Goal: Task Accomplishment & Management: Complete application form

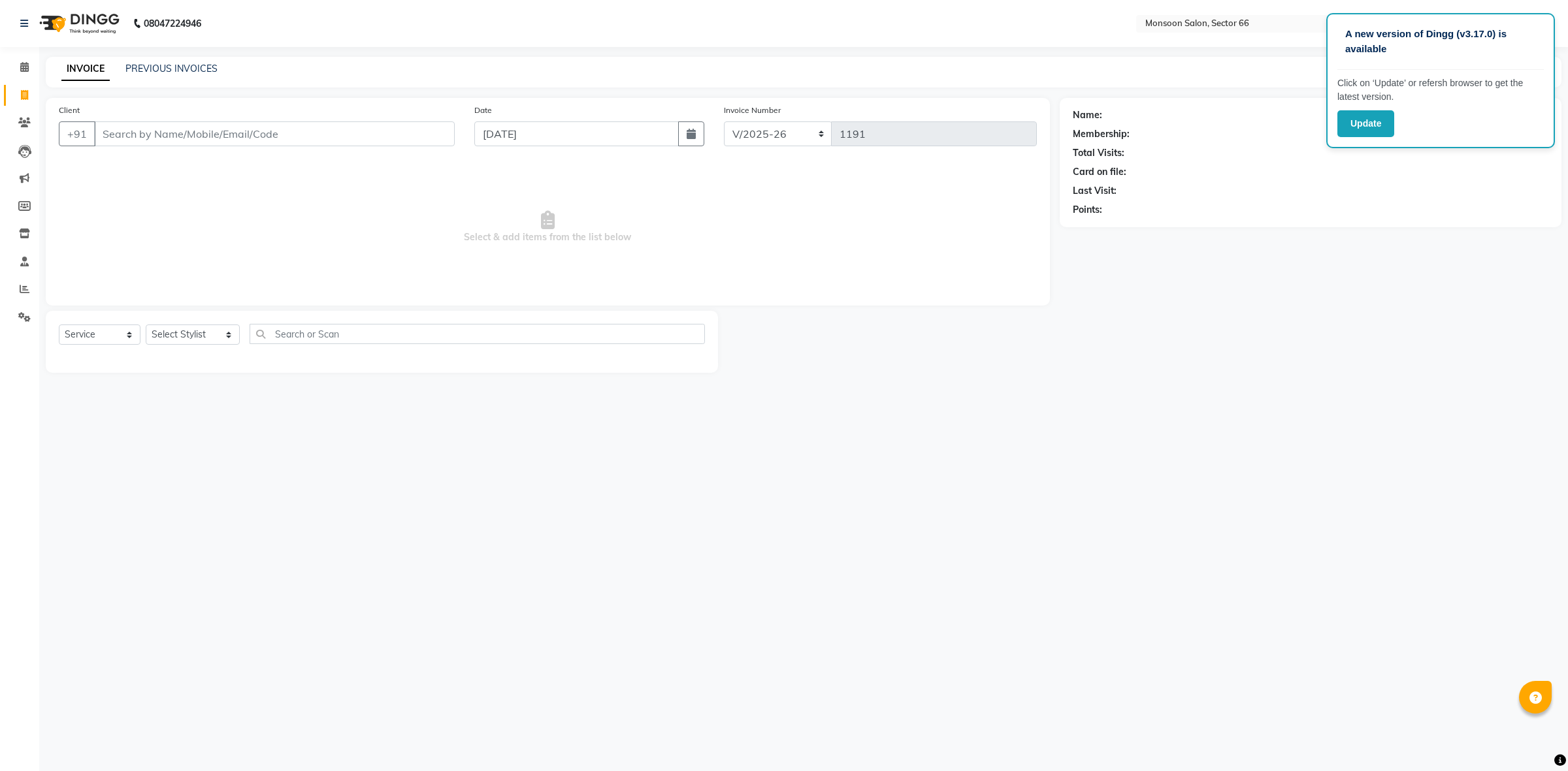
select select "3741"
select select "service"
click at [180, 333] on select "Select Stylist [PERSON_NAME] ([DATE]) Ajit [PERSON_NAME] chitra [PERSON_NAME] k…" at bounding box center [192, 334] width 94 height 20
select select "27679"
click at [146, 325] on select "Select Stylist [PERSON_NAME] ([DATE]) Ajit [PERSON_NAME] chitra [PERSON_NAME] k…" at bounding box center [192, 334] width 94 height 20
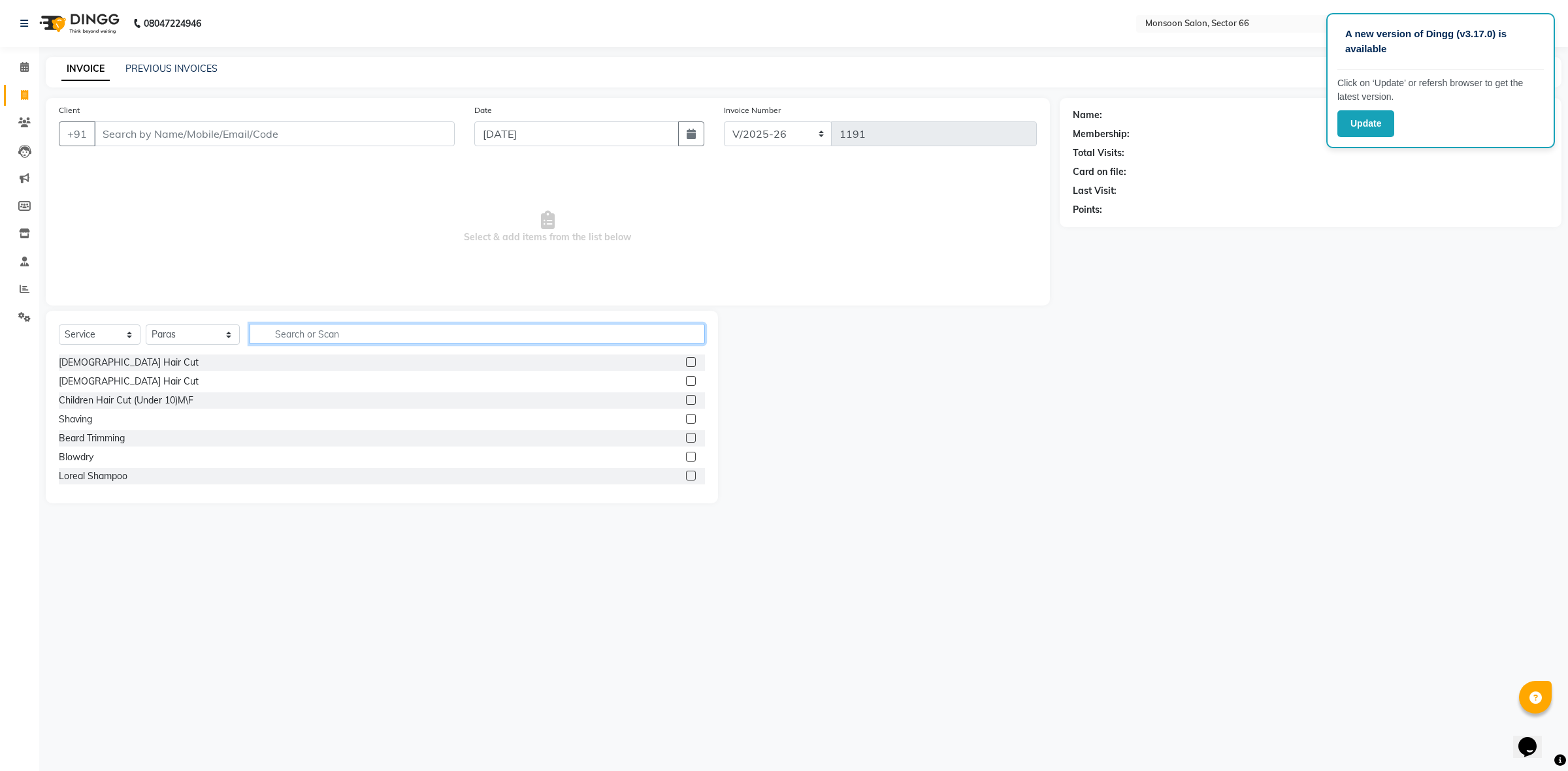
click at [321, 326] on input "text" at bounding box center [477, 334] width 455 height 20
type input "HAIR"
click at [686, 384] on label at bounding box center [690, 381] width 10 height 10
click at [686, 384] on input "checkbox" at bounding box center [689, 381] width 8 height 8
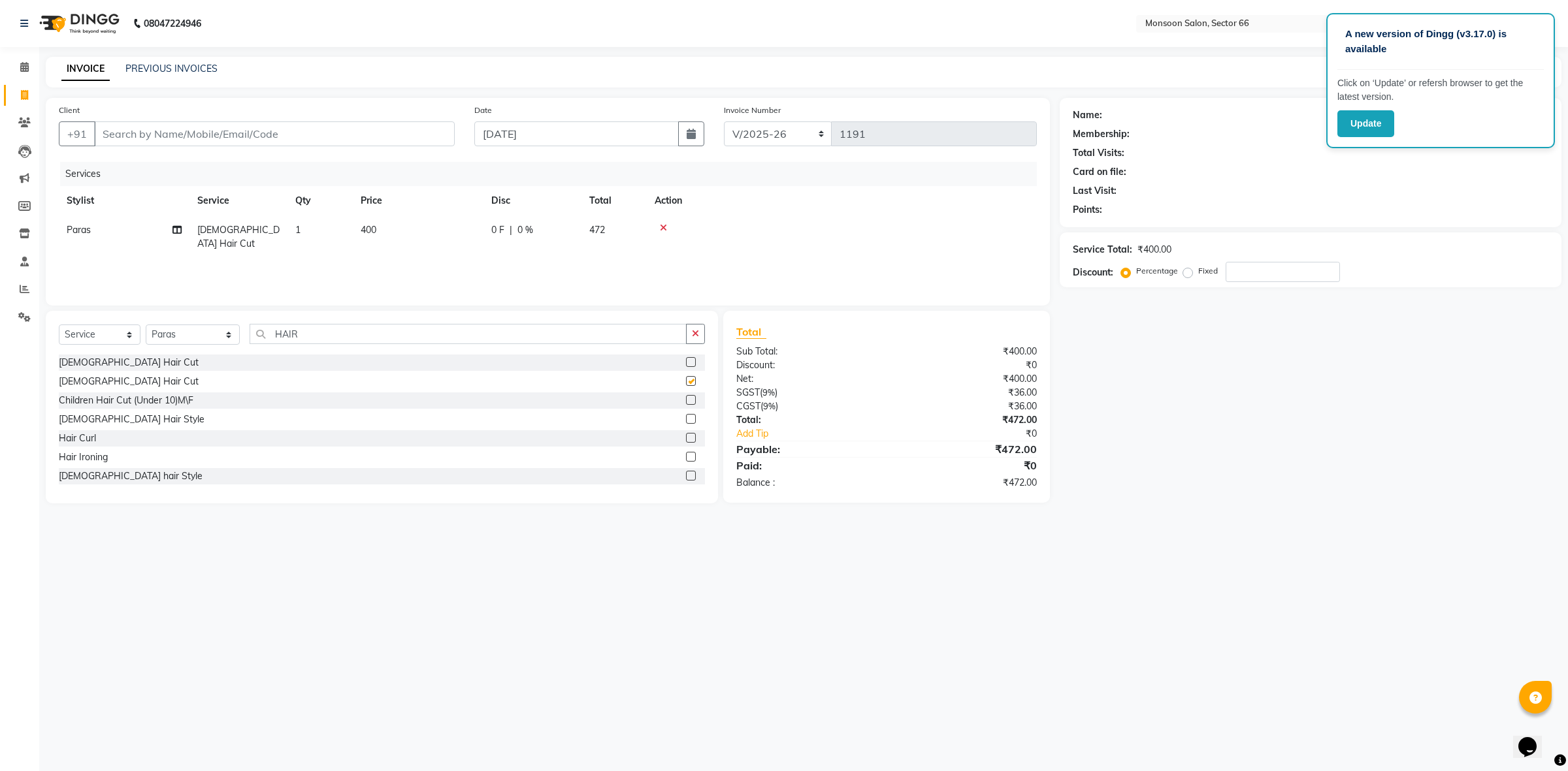
checkbox input "false"
click at [584, 336] on input "HAIR" at bounding box center [468, 334] width 437 height 20
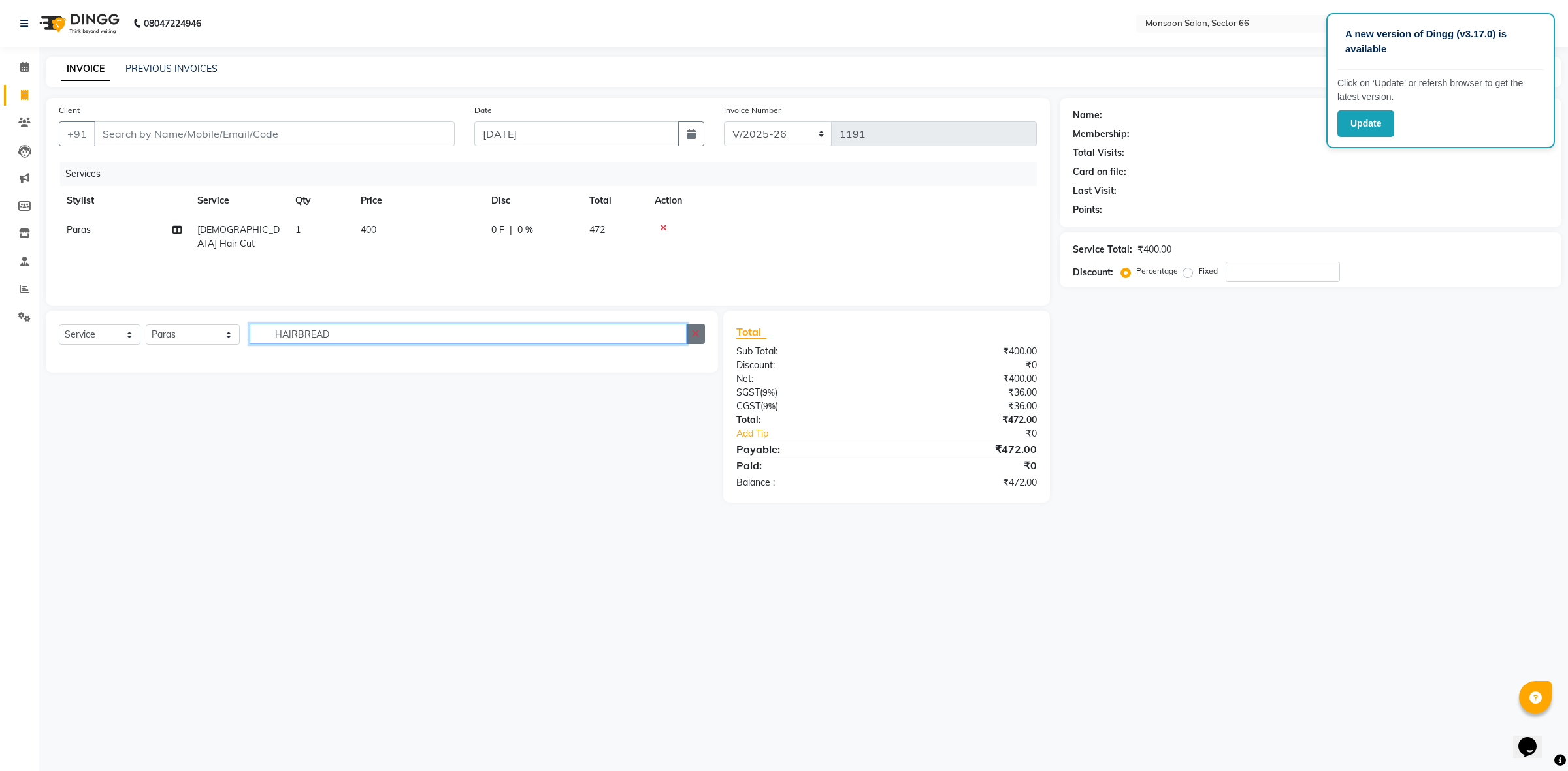
type input "HAIRBREAD"
click at [699, 331] on icon "button" at bounding box center [695, 334] width 8 height 9
type input "BREA"
click at [22, 86] on link "Invoice" at bounding box center [20, 95] width 32 height 22
select select "service"
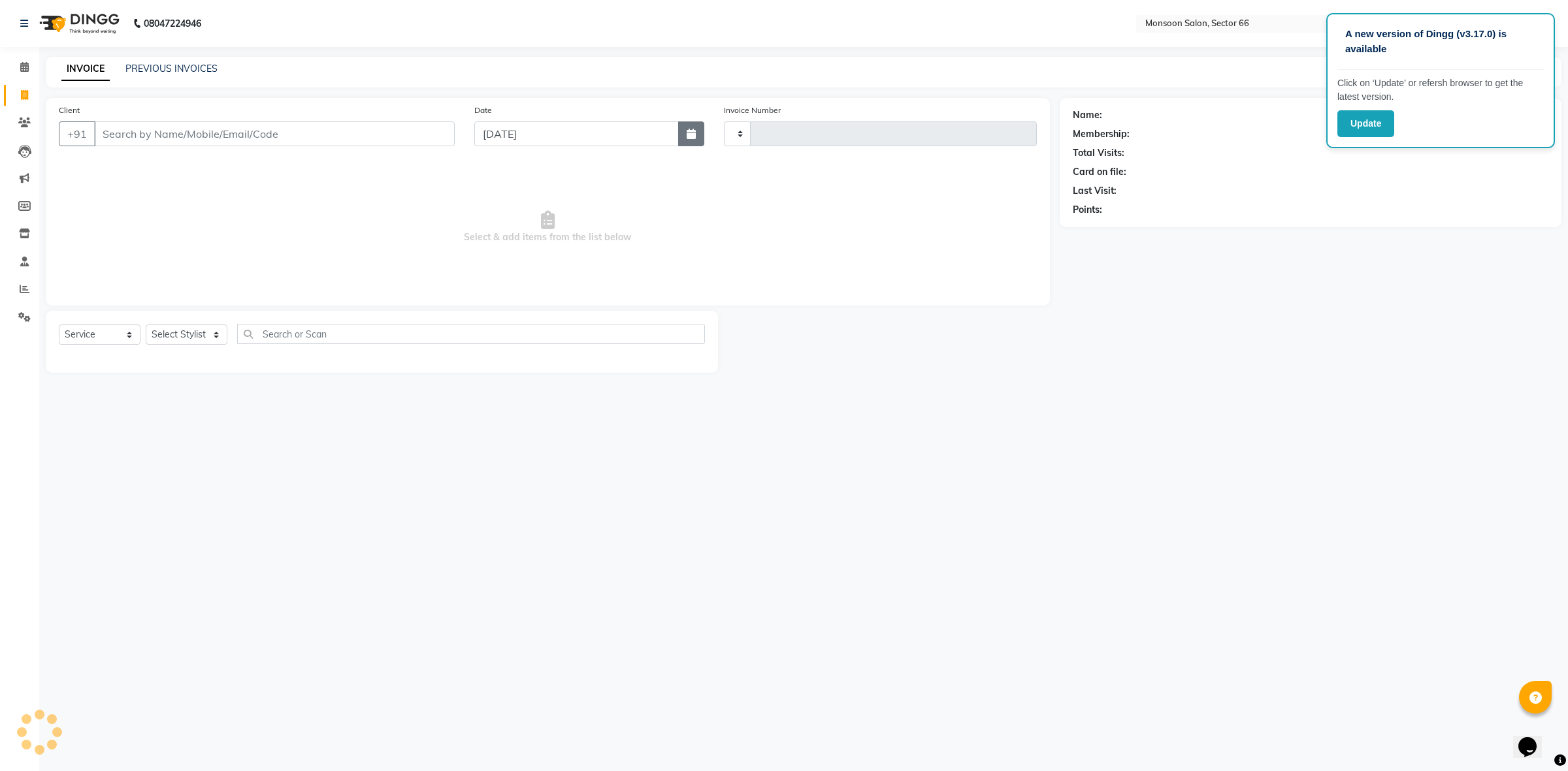
type input "1191"
select select "3741"
click at [25, 98] on icon at bounding box center [25, 94] width 8 height 10
select select "service"
type input "1191"
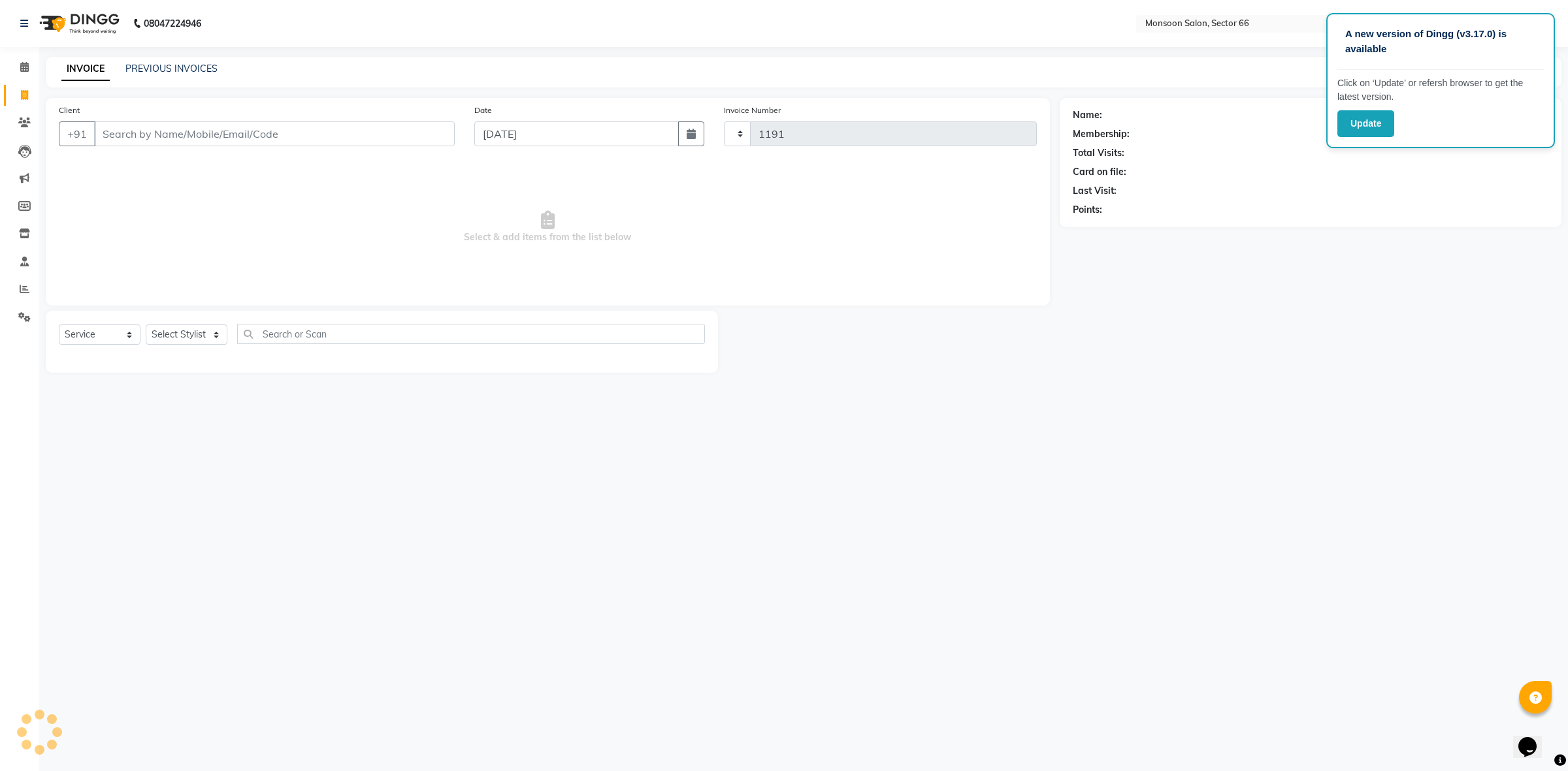
select select "3741"
click at [278, 137] on input "Client" at bounding box center [274, 134] width 361 height 25
click at [395, 130] on input "Client" at bounding box center [274, 134] width 361 height 25
click at [200, 69] on link "PREVIOUS INVOICES" at bounding box center [171, 69] width 92 height 12
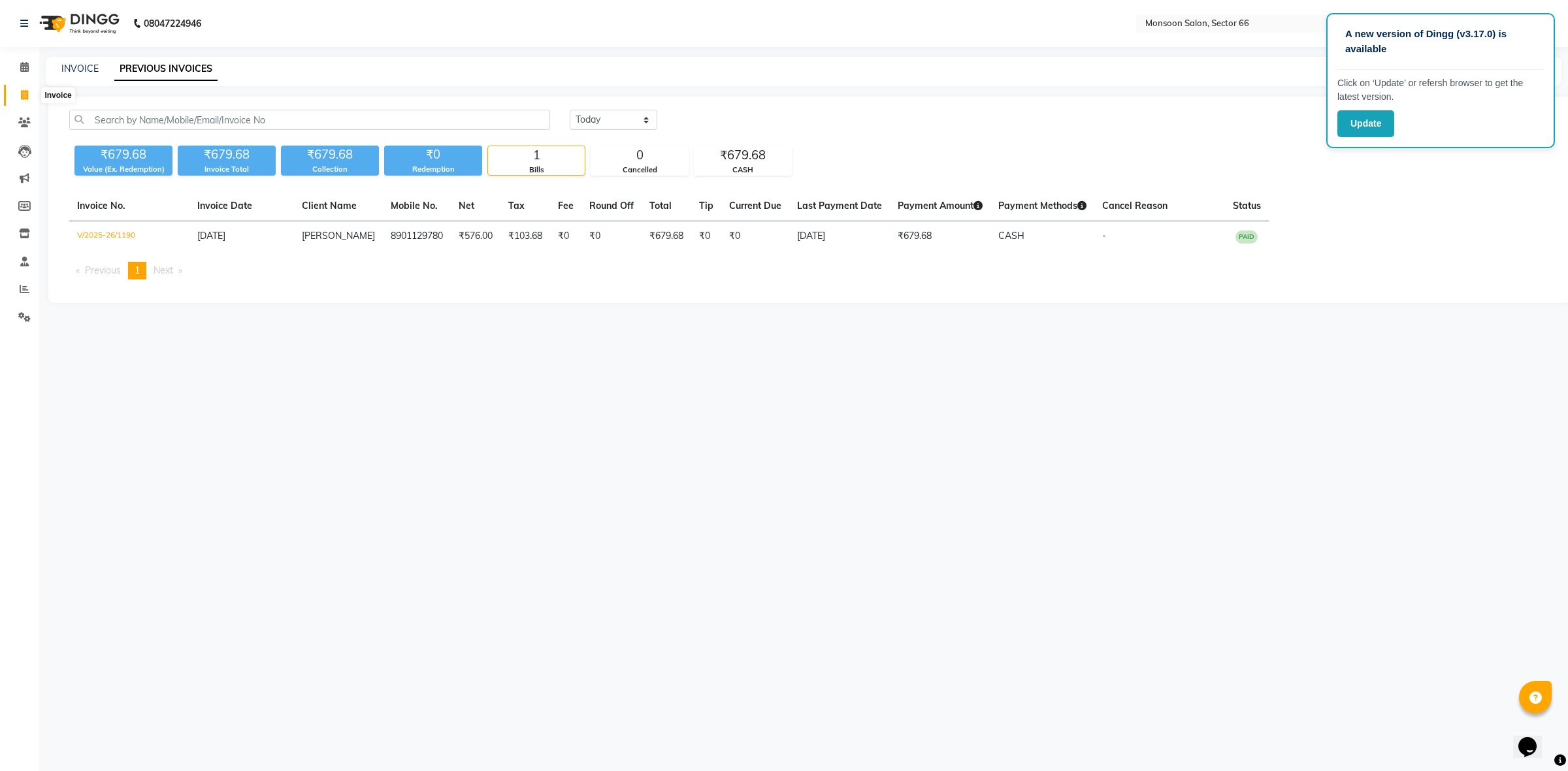
click at [23, 90] on icon at bounding box center [25, 94] width 8 height 10
select select "service"
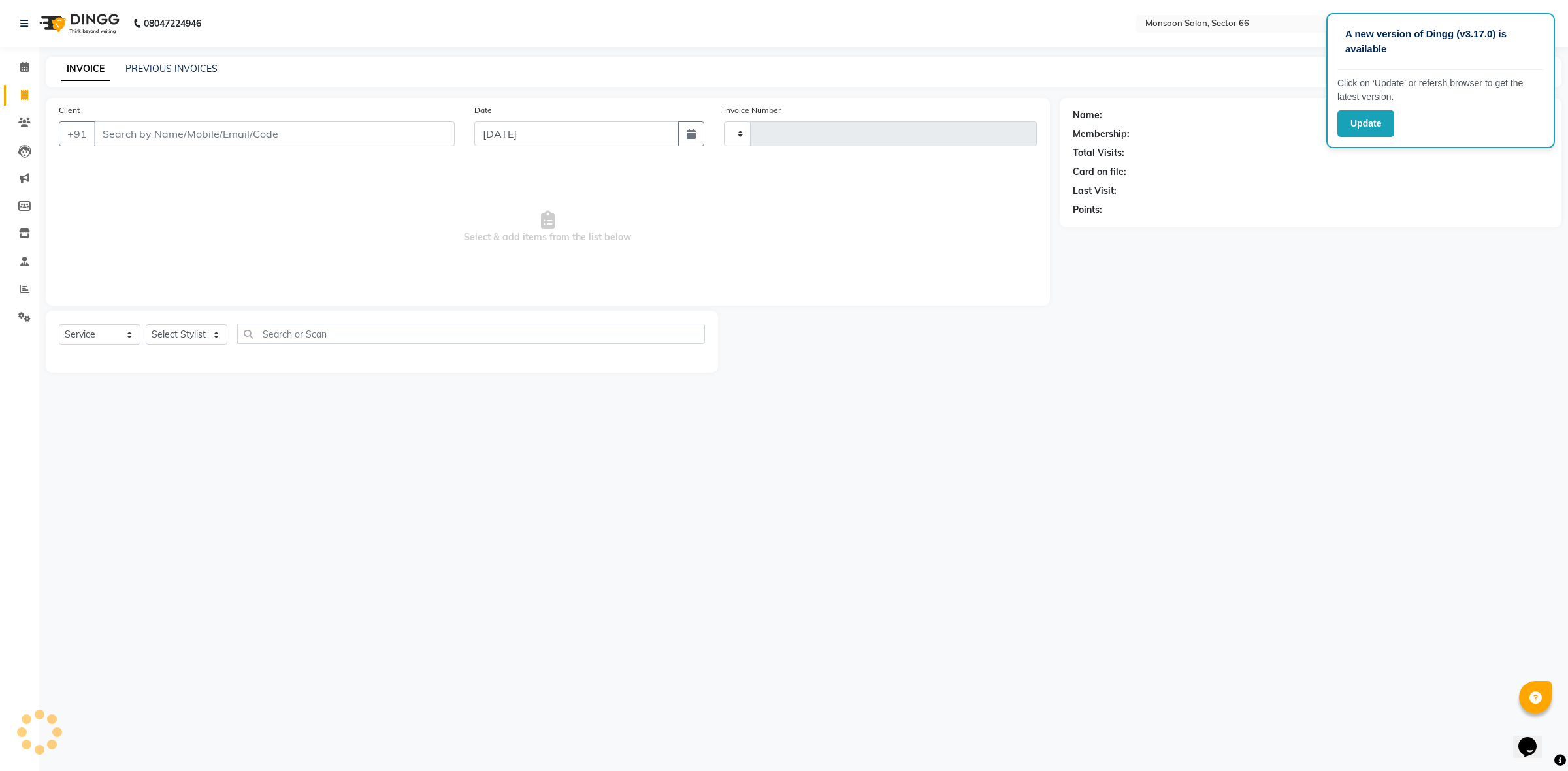
type input "1191"
select select "3741"
